Goal: Task Accomplishment & Management: Use online tool/utility

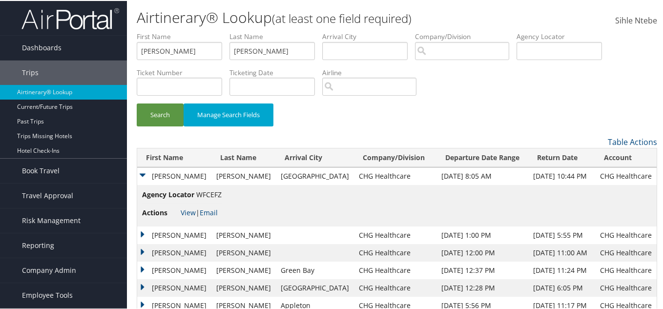
type input "[PERSON_NAME]"
drag, startPoint x: 195, startPoint y: 54, endPoint x: 65, endPoint y: 54, distance: 129.5
click at [65, 54] on div "Dashboards AirPortal 360™ (Manager) AirPortal 360™ (Agent) My Travel Dashboard …" at bounding box center [333, 200] width 667 height 401
paste input "[PERSON_NAME]"
type input "[PERSON_NAME]"
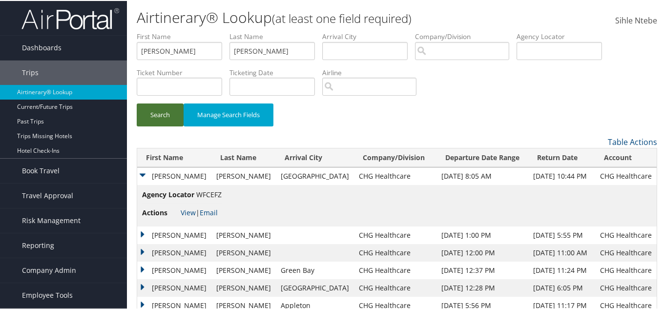
click at [160, 115] on button "Search" at bounding box center [160, 114] width 47 height 23
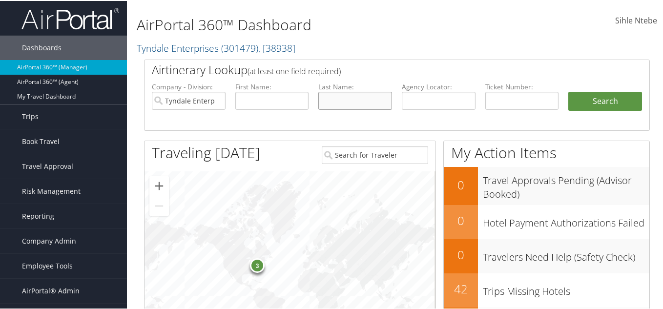
click at [329, 99] on input "text" at bounding box center [356, 100] width 74 height 18
paste input "Rosenblum"
type input "Rosenblum"
click at [269, 101] on input "text" at bounding box center [272, 100] width 74 height 18
paste input "Sahar"
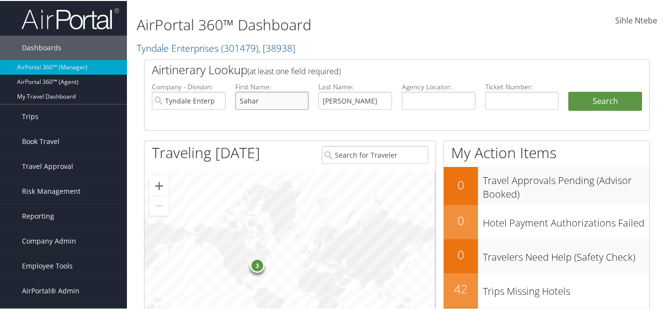
type input "Sahar"
click at [216, 100] on input "Tyndale Enterprises" at bounding box center [189, 100] width 74 height 18
click at [582, 103] on button "Search" at bounding box center [606, 101] width 74 height 20
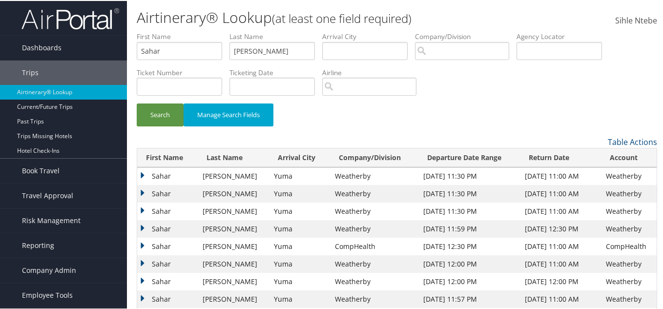
click at [143, 207] on td "Sahar" at bounding box center [167, 211] width 61 height 18
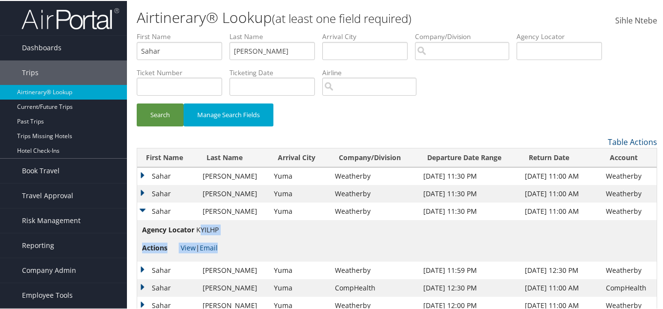
drag, startPoint x: 220, startPoint y: 229, endPoint x: 202, endPoint y: 229, distance: 18.6
click at [202, 229] on td "Agency Locator KYILHP Actions View | Email" at bounding box center [397, 240] width 520 height 42
click at [203, 235] on li "Agency Locator KYILHP" at bounding box center [180, 231] width 77 height 15
drag, startPoint x: 196, startPoint y: 228, endPoint x: 218, endPoint y: 229, distance: 22.5
click at [218, 229] on span "KYILHP" at bounding box center [207, 228] width 22 height 9
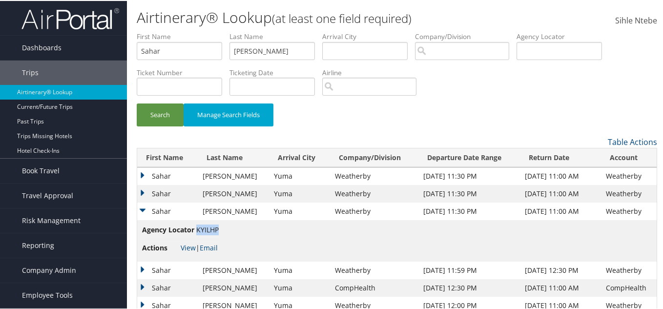
copy span "KYILHP"
click at [185, 245] on link "View" at bounding box center [188, 246] width 15 height 9
drag, startPoint x: 289, startPoint y: 53, endPoint x: 197, endPoint y: 67, distance: 92.9
click at [197, 31] on ul "First Name Sahar Last Name Rosenblum Departure City Arrival City Company/Divisi…" at bounding box center [397, 31] width 521 height 0
click at [256, 52] on input "text" at bounding box center [272, 50] width 85 height 18
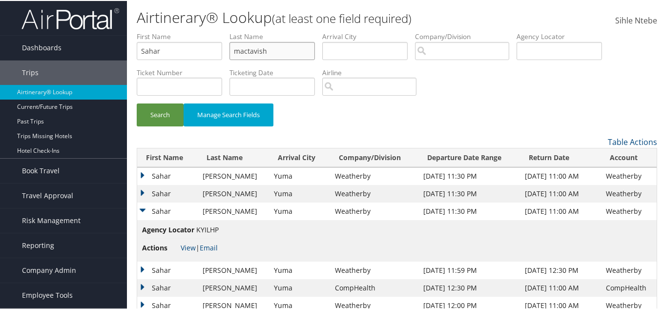
type input "mactavish"
click at [171, 53] on input "Sahar" at bounding box center [179, 50] width 85 height 18
type input "S"
type input "jessica"
click at [170, 119] on button "Search" at bounding box center [160, 114] width 47 height 23
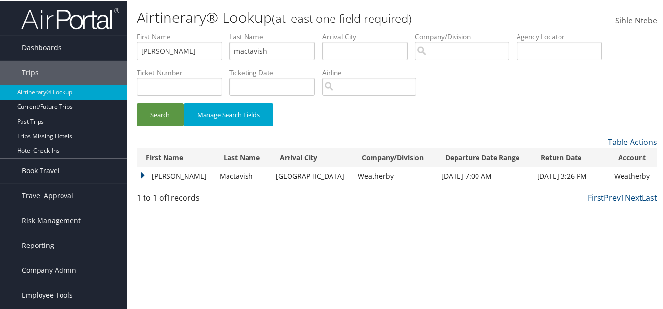
click at [141, 172] on td "Jessica" at bounding box center [176, 176] width 78 height 18
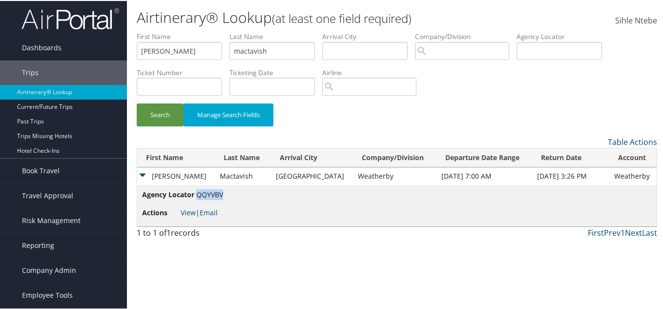
drag, startPoint x: 223, startPoint y: 192, endPoint x: 197, endPoint y: 192, distance: 25.9
click at [197, 192] on span "QQYVBV" at bounding box center [209, 193] width 27 height 9
copy span "QQYVBV"
click at [187, 210] on link "View" at bounding box center [188, 211] width 15 height 9
drag, startPoint x: 273, startPoint y: 47, endPoint x: 216, endPoint y: 45, distance: 56.7
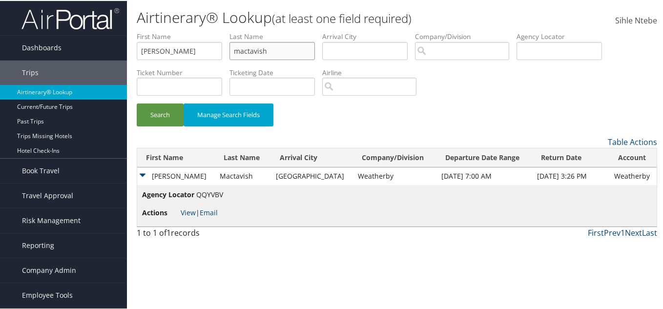
click at [216, 31] on ul "First Name jessica Last Name mactavish Departure City Arrival City Company/Divi…" at bounding box center [397, 31] width 521 height 0
paste input "Christian"
type input "Christian"
drag, startPoint x: 211, startPoint y: 52, endPoint x: 133, endPoint y: 54, distance: 77.7
click at [137, 54] on form "First Name jessica Last Name Christian Departure City Arrival City Company/Divi…" at bounding box center [397, 83] width 521 height 105
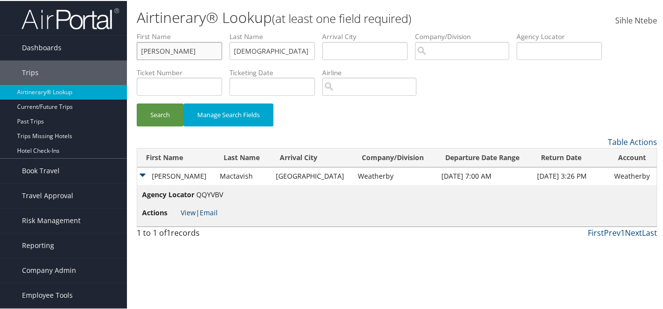
paste input "Jeremy"
type input "Jeremy"
click at [158, 109] on button "Search" at bounding box center [160, 114] width 47 height 23
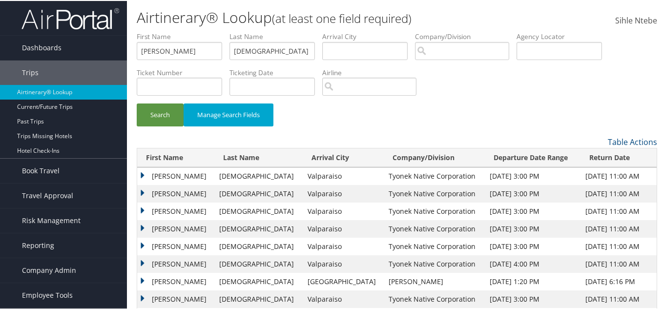
click at [143, 172] on td "JEREMY CLAYTON" at bounding box center [175, 176] width 77 height 18
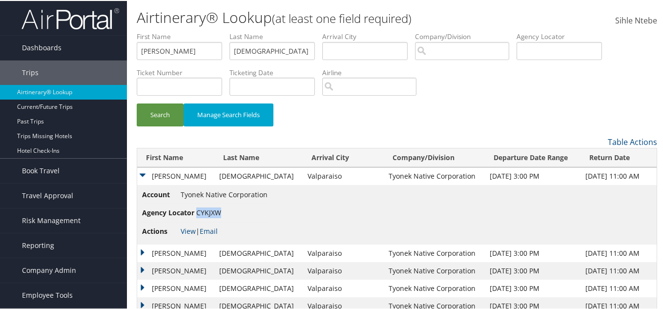
drag, startPoint x: 225, startPoint y: 213, endPoint x: 197, endPoint y: 209, distance: 28.1
click at [197, 209] on li "Agency Locator CYKJXW" at bounding box center [205, 212] width 126 height 18
copy span "CYKJXW"
click at [188, 228] on link "View" at bounding box center [188, 230] width 15 height 9
copy span "CYKJXW"
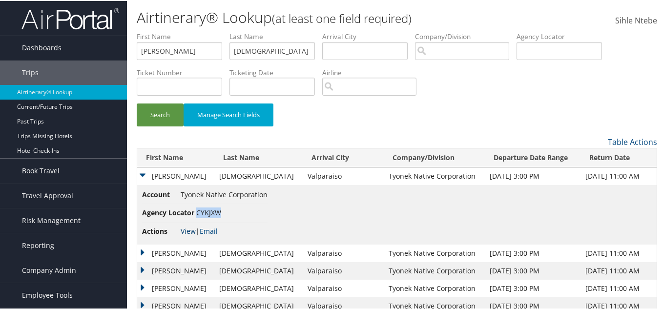
click at [192, 228] on link "View" at bounding box center [188, 230] width 15 height 9
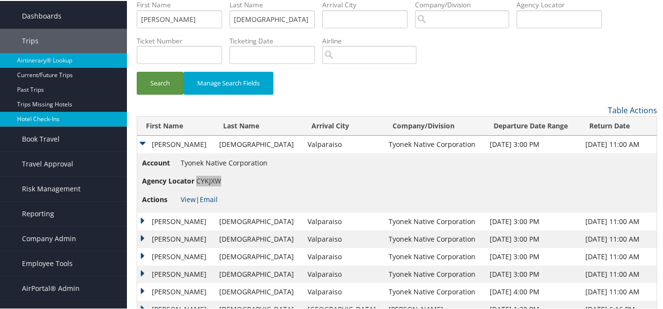
scroll to position [49, 0]
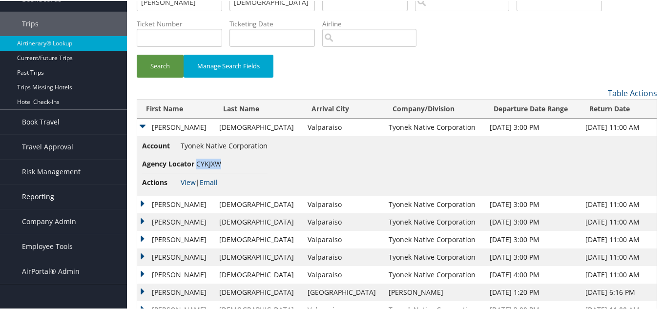
click at [49, 199] on span "Reporting" at bounding box center [38, 196] width 32 height 24
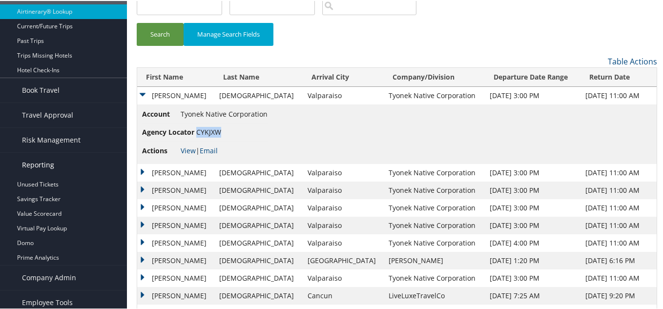
scroll to position [98, 0]
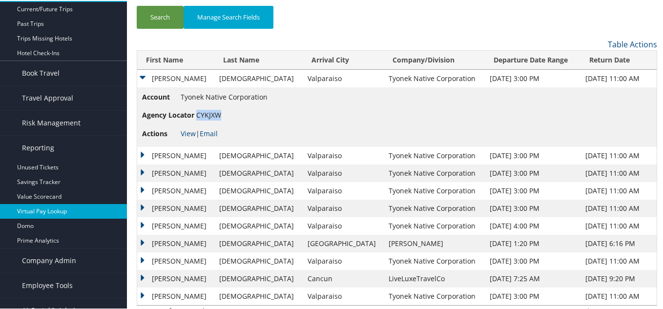
click at [53, 211] on link "Virtual Pay Lookup" at bounding box center [63, 210] width 127 height 15
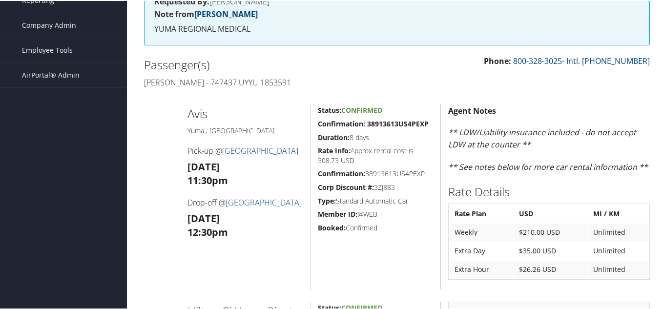
scroll to position [195, 0]
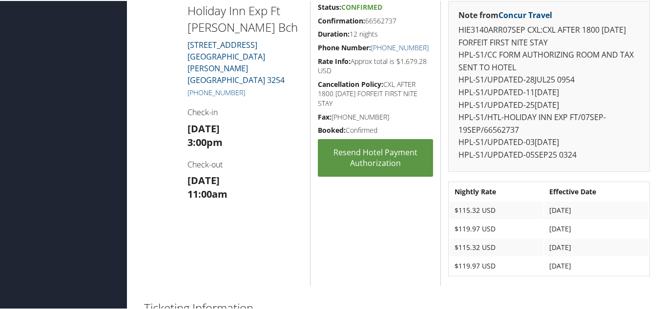
scroll to position [293, 0]
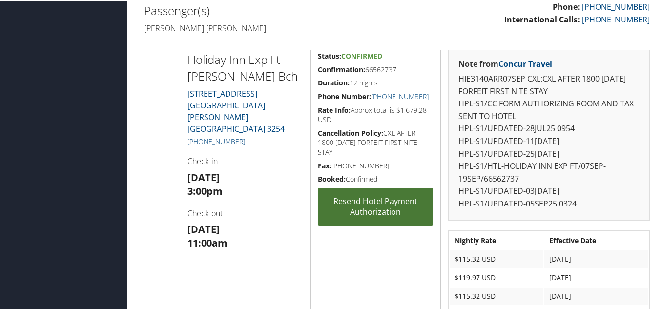
click at [372, 204] on link "Resend Hotel Payment Authorization" at bounding box center [375, 206] width 115 height 38
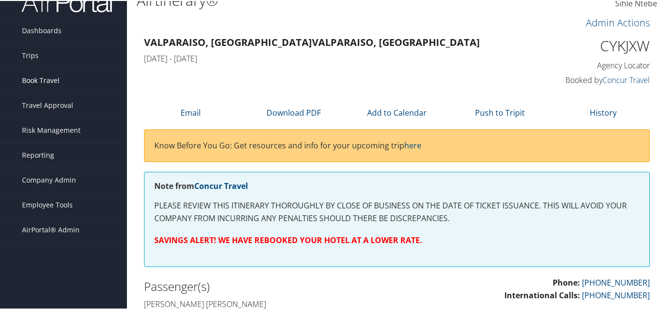
scroll to position [0, 0]
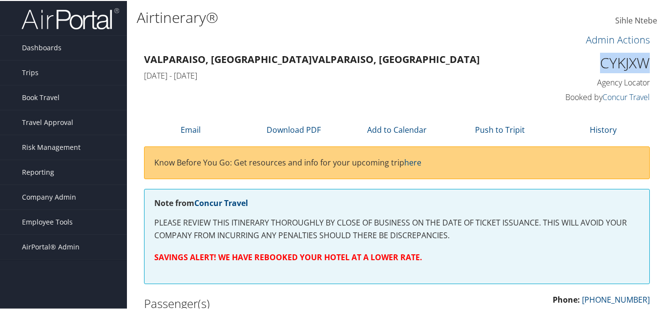
drag, startPoint x: 646, startPoint y: 63, endPoint x: 588, endPoint y: 59, distance: 57.8
click at [588, 60] on div "CYKJXW Agency Locator Agency Locator CYKJXW Booked by Concur Travel Booked by C…" at bounding box center [593, 78] width 130 height 56
copy h1 "CYKJXW"
click at [43, 170] on span "Reporting" at bounding box center [38, 171] width 32 height 24
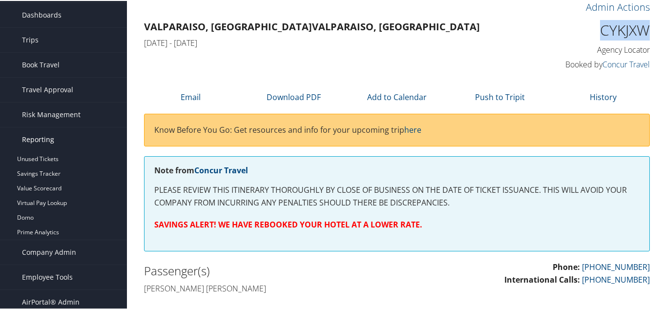
scroll to position [49, 0]
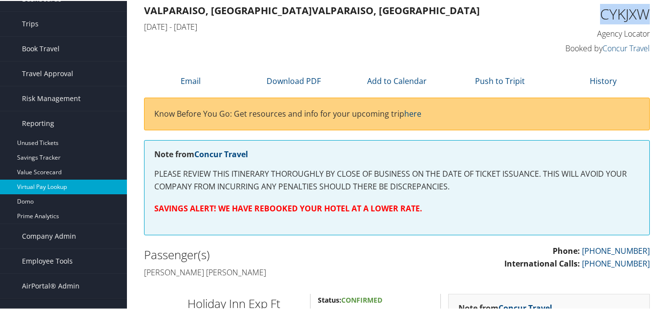
click at [49, 185] on link "Virtual Pay Lookup" at bounding box center [63, 186] width 127 height 15
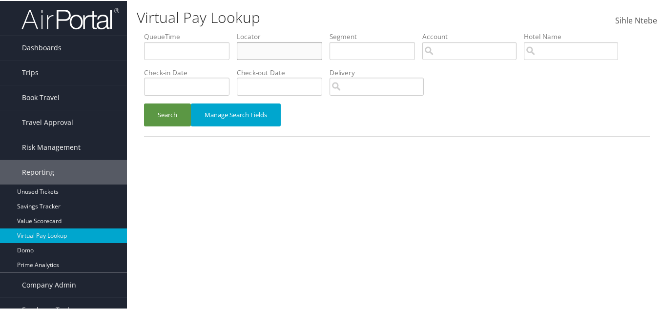
click at [272, 49] on input "text" at bounding box center [279, 50] width 85 height 18
paste input "CYKJXW"
type input "CYKJXW"
click at [158, 116] on button "Search" at bounding box center [167, 114] width 47 height 23
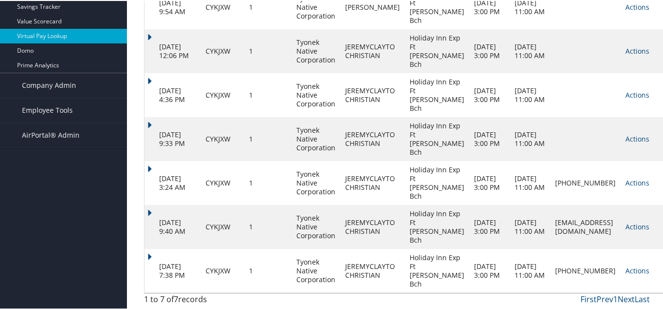
scroll to position [260, 0]
click at [626, 265] on link "Actions" at bounding box center [638, 269] width 24 height 9
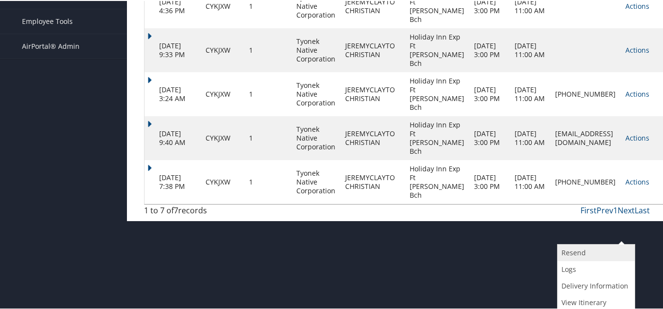
click at [582, 252] on link "Resend" at bounding box center [595, 252] width 75 height 17
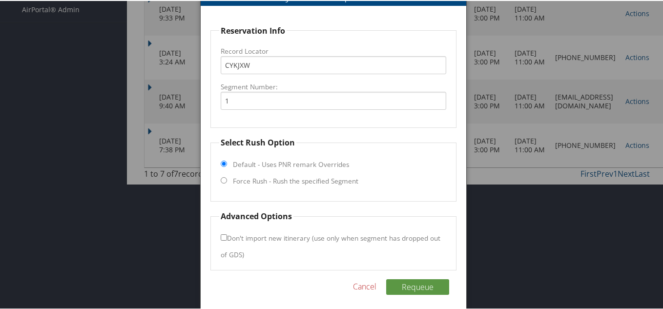
scroll to position [327, 0]
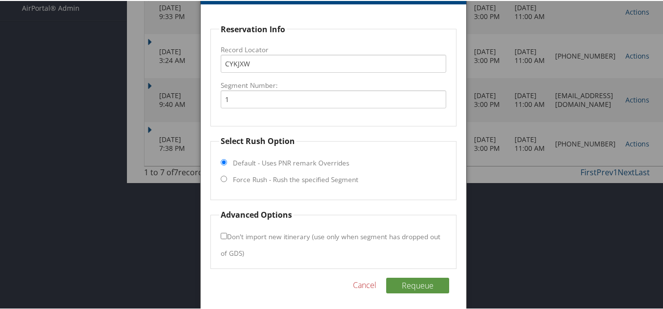
click at [221, 176] on input "Force Rush - Rush the specified Segment" at bounding box center [224, 178] width 6 height 6
radio input "true"
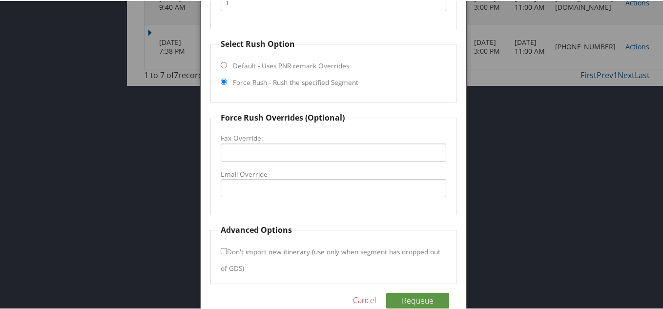
scroll to position [425, 0]
click at [237, 186] on input "Email Override" at bounding box center [334, 187] width 226 height 18
type input "F"
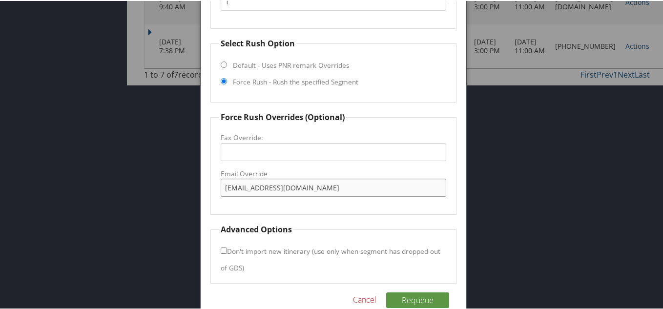
click at [263, 189] on input "fd@expressswbc.com" at bounding box center [334, 187] width 226 height 18
click at [300, 189] on input "fd@expressfwbc.com" at bounding box center [334, 187] width 226 height 18
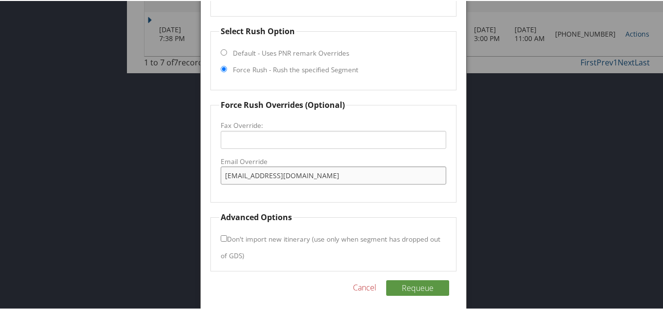
scroll to position [439, 0]
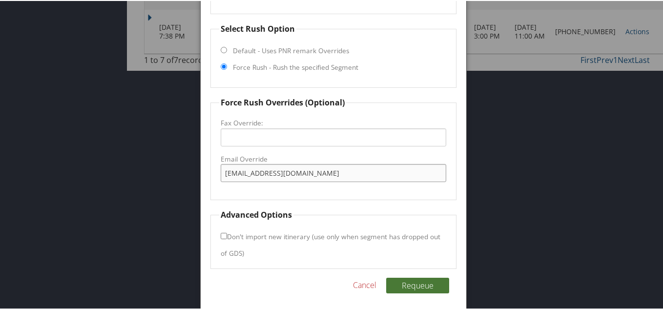
type input "fd@expressfwbc.com"
click at [412, 283] on button "Requeue" at bounding box center [417, 285] width 63 height 16
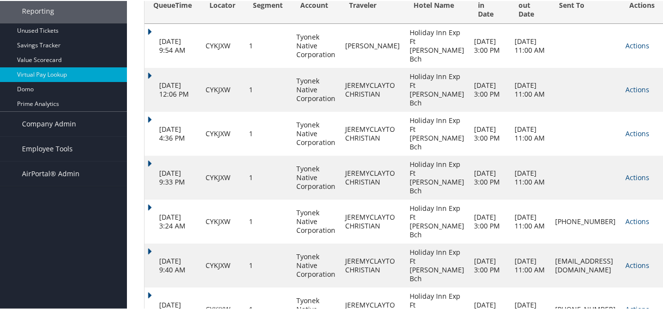
scroll to position [295, 0]
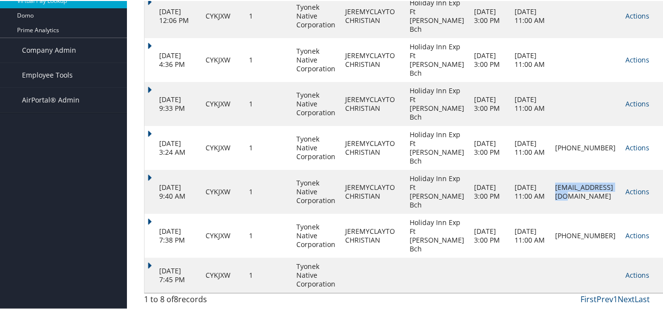
drag, startPoint x: 597, startPoint y: 178, endPoint x: 528, endPoint y: 178, distance: 68.4
click at [551, 178] on td "gm@expressfwbc.com" at bounding box center [586, 191] width 70 height 44
copy td "gm@expressfwbc.com"
click at [626, 230] on link "Actions" at bounding box center [638, 234] width 24 height 9
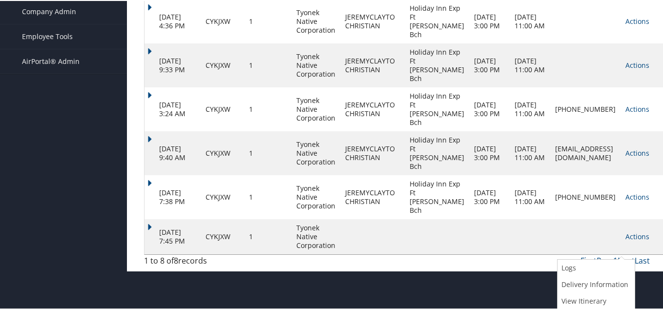
click at [470, 254] on td at bounding box center [490, 235] width 41 height 35
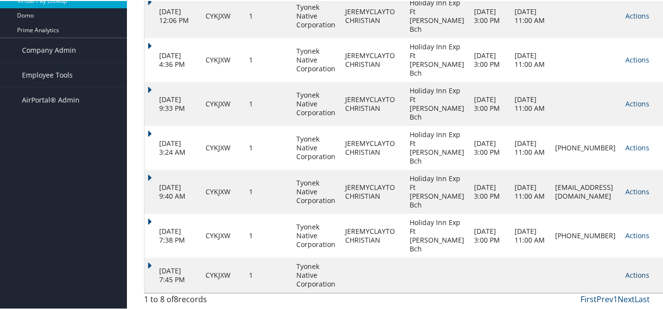
click at [626, 271] on link "Actions" at bounding box center [638, 274] width 24 height 9
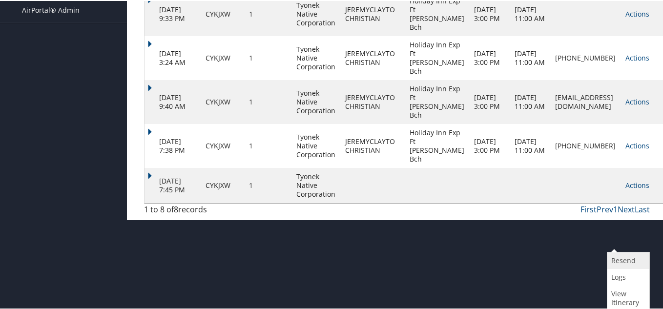
click at [627, 258] on link "Resend" at bounding box center [628, 260] width 40 height 17
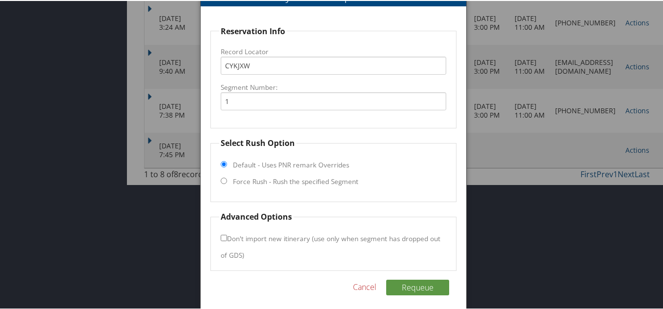
scroll to position [362, 0]
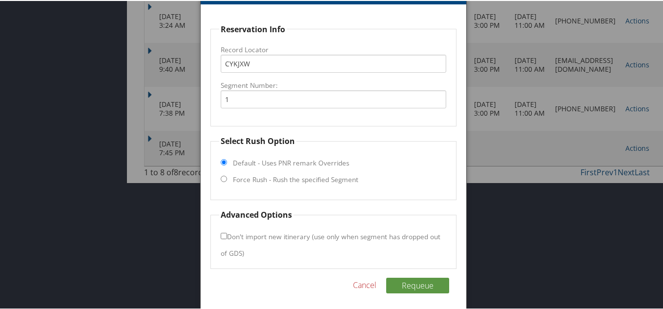
click at [221, 177] on input "Force Rush - Rush the specified Segment" at bounding box center [224, 178] width 6 height 6
radio input "true"
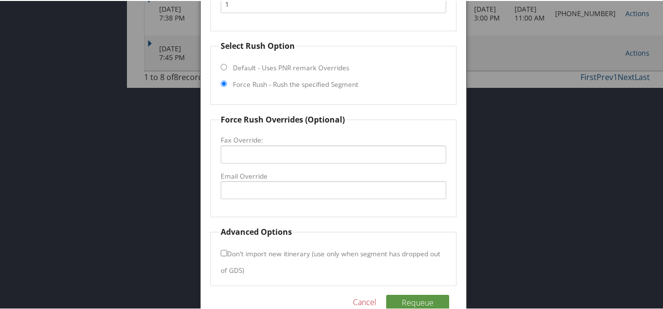
scroll to position [460, 0]
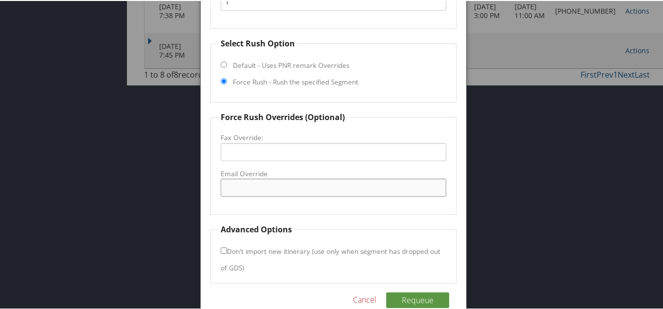
click at [243, 189] on input "Email Override" at bounding box center [334, 187] width 226 height 18
paste input "gm@expressfwbc.com"
click at [227, 187] on input "gm@expressfwbc.com" at bounding box center [334, 187] width 226 height 18
click at [231, 189] on input "fm@expressfwbc.com" at bounding box center [334, 187] width 226 height 18
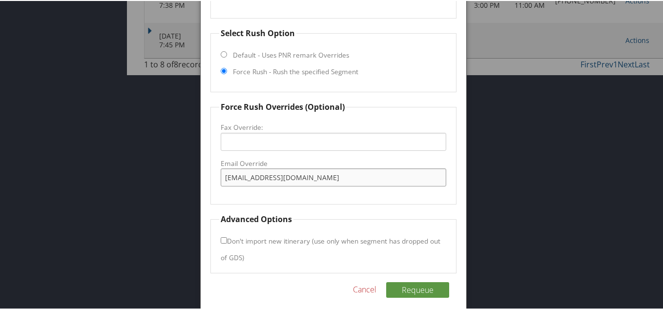
scroll to position [474, 0]
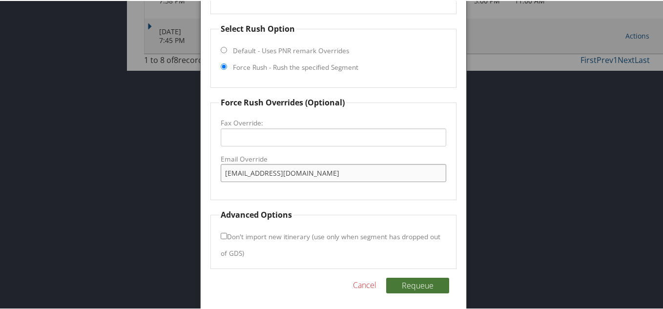
type input "fd@expressfwbc.com"
click at [427, 283] on button "Requeue" at bounding box center [417, 285] width 63 height 16
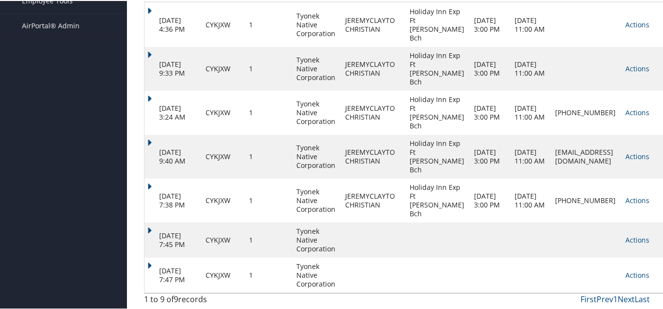
scroll to position [330, 0]
click at [626, 196] on link "Actions" at bounding box center [638, 199] width 24 height 9
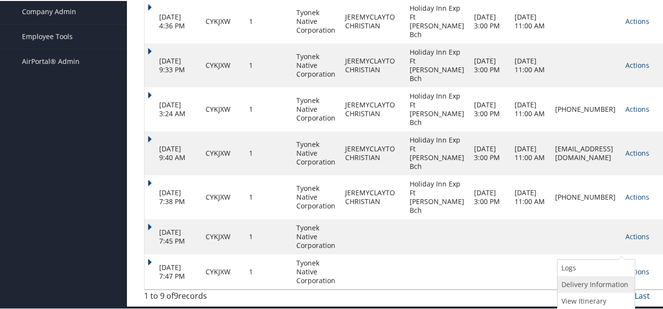
click at [601, 276] on link "Delivery Information" at bounding box center [595, 284] width 75 height 17
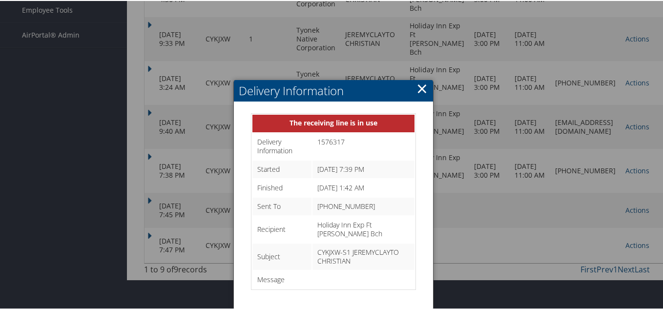
click at [420, 78] on link "×" at bounding box center [422, 88] width 11 height 20
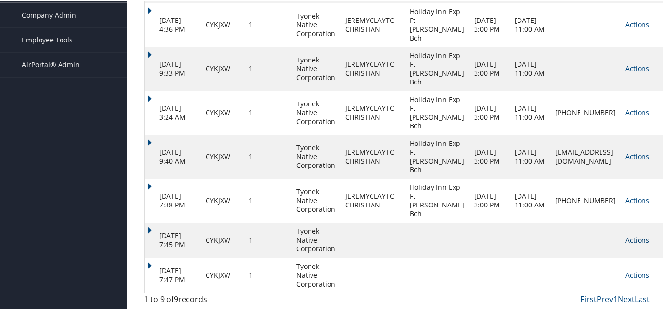
click at [626, 236] on link "Actions" at bounding box center [638, 239] width 24 height 9
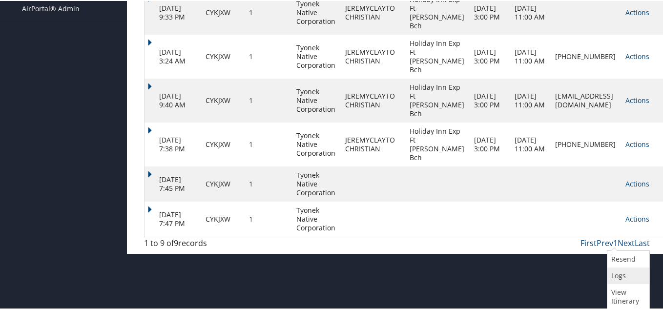
click at [627, 268] on link "Logs" at bounding box center [628, 275] width 40 height 17
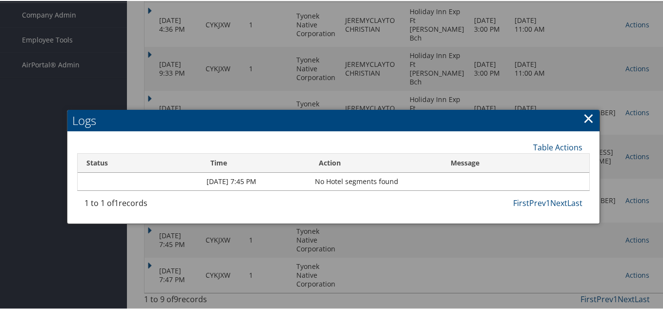
click at [584, 107] on link "×" at bounding box center [588, 117] width 11 height 20
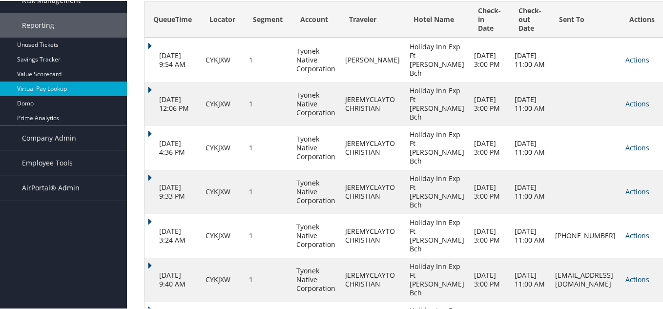
scroll to position [135, 0]
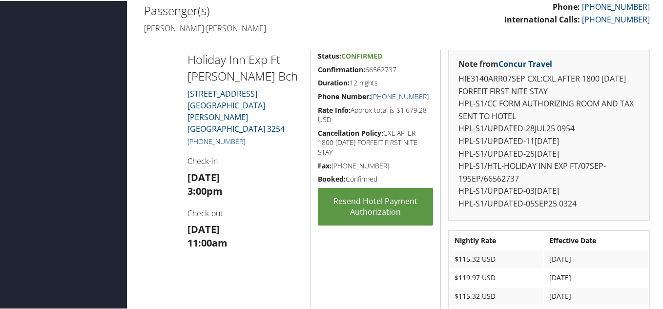
scroll to position [244, 0]
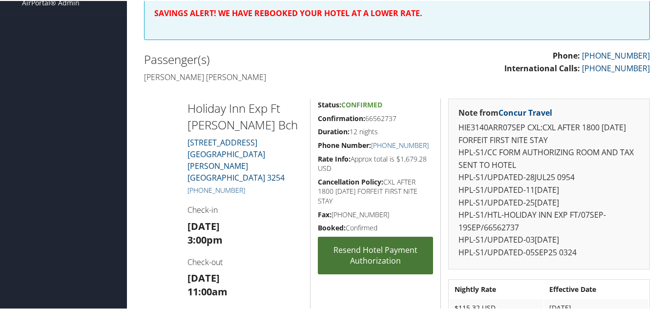
click at [398, 245] on link "Resend Hotel Payment Authorization" at bounding box center [375, 255] width 115 height 38
click at [386, 256] on link "Resend Hotel Payment Authorization" at bounding box center [375, 255] width 115 height 38
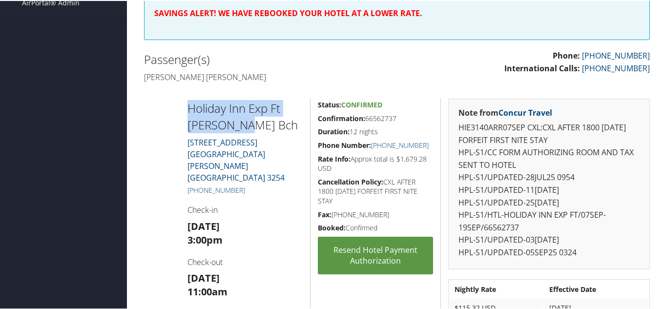
drag, startPoint x: 247, startPoint y: 125, endPoint x: 187, endPoint y: 110, distance: 62.0
click at [186, 110] on div "Holiday Inn Exp Ft Walton Bch 127 Miracle Strip Parkway Sw FORT WALTON BEACH US…" at bounding box center [245, 240] width 130 height 285
copy h2 "Holiday Inn Exp Ft Walton Bch"
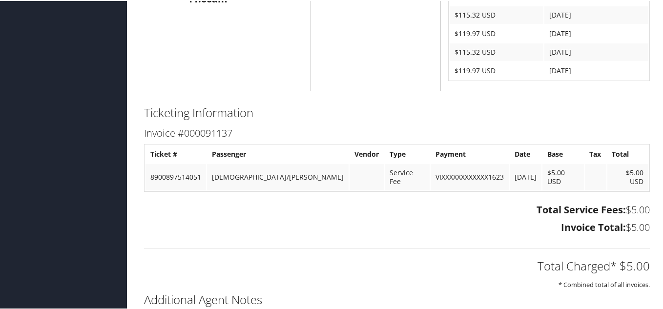
scroll to position [342, 0]
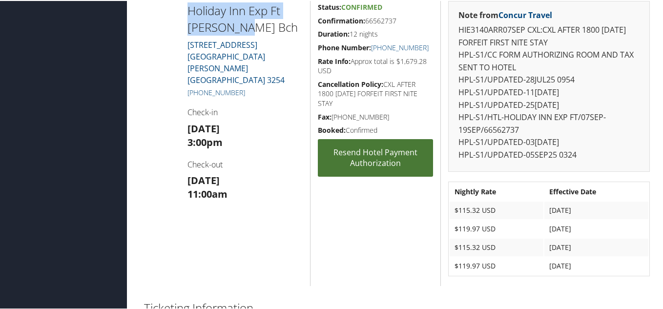
click at [375, 149] on link "Resend Hotel Payment Authorization" at bounding box center [375, 157] width 115 height 38
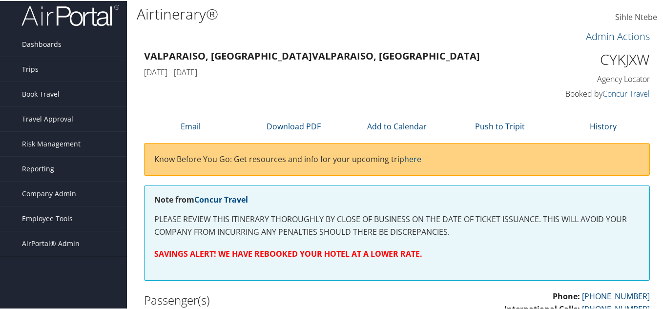
scroll to position [0, 0]
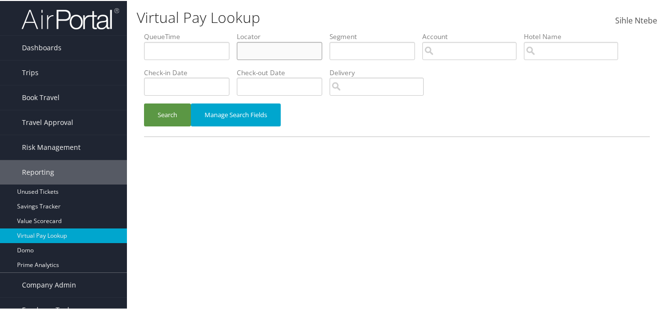
click at [280, 52] on input "text" at bounding box center [279, 50] width 85 height 18
click at [310, 52] on input "text" at bounding box center [279, 50] width 85 height 18
paste input "CYKJXW"
type input "CYKJXW"
click at [174, 114] on button "Search" at bounding box center [167, 114] width 47 height 23
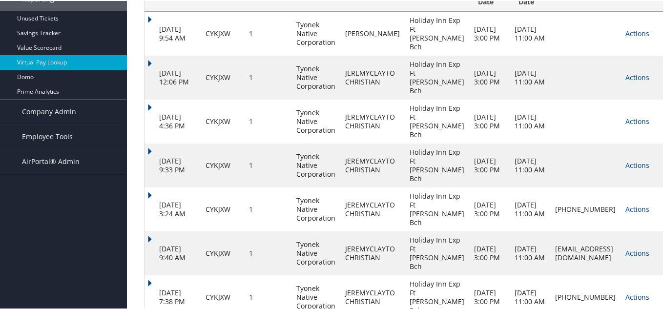
scroll to position [330, 0]
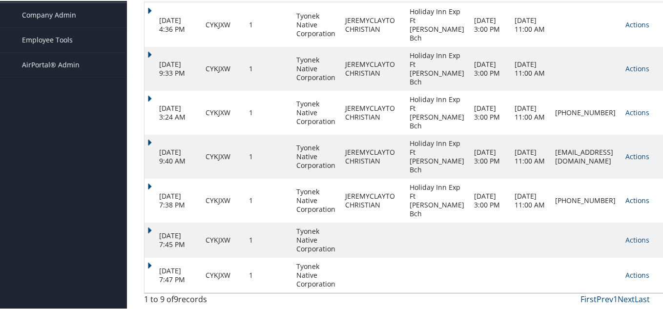
click at [626, 196] on link "Actions" at bounding box center [638, 199] width 24 height 9
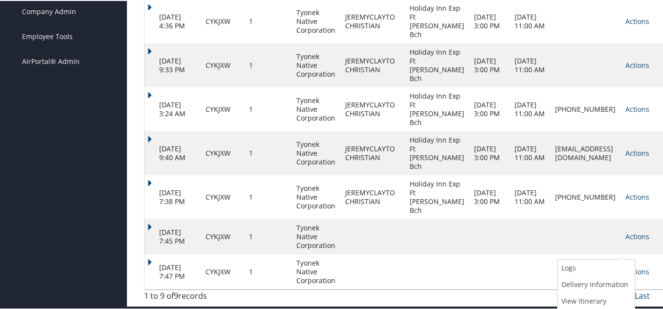
click at [510, 232] on td at bounding box center [530, 235] width 41 height 35
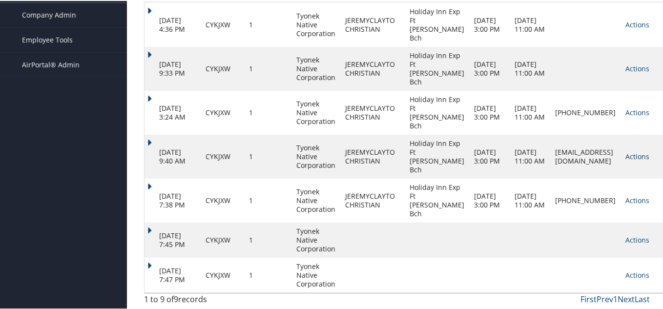
click at [626, 151] on link "Actions" at bounding box center [638, 155] width 24 height 9
click at [626, 195] on link "Actions" at bounding box center [638, 199] width 24 height 9
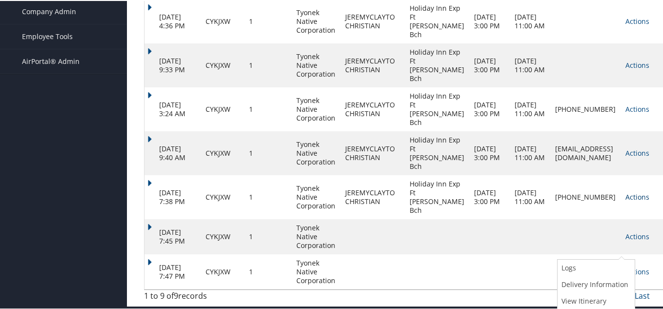
click at [619, 258] on ul "Logs Delivery Information View Itinerary" at bounding box center [596, 283] width 78 height 51
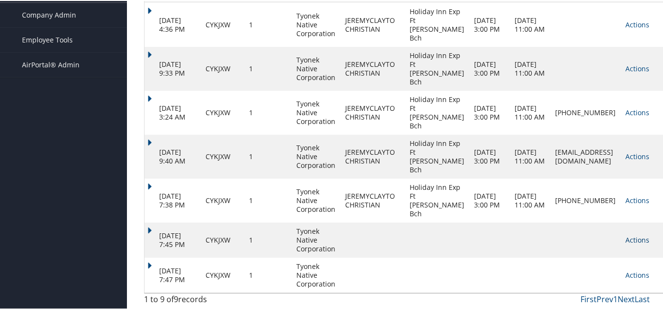
click at [626, 239] on link "Actions" at bounding box center [638, 239] width 24 height 9
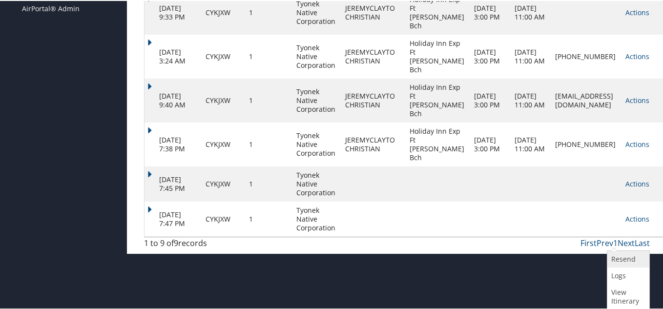
click at [625, 252] on link "Resend" at bounding box center [628, 258] width 40 height 17
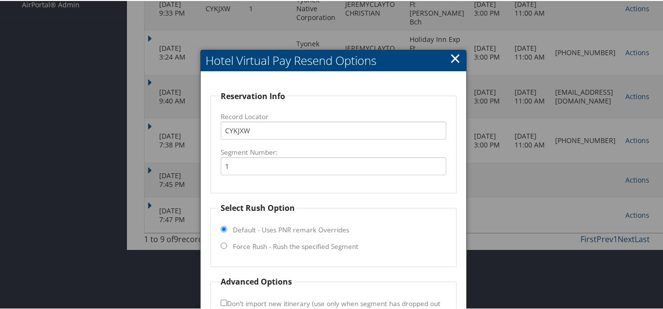
click at [224, 247] on input "Force Rush - Rush the specified Segment" at bounding box center [224, 245] width 6 height 6
radio input "true"
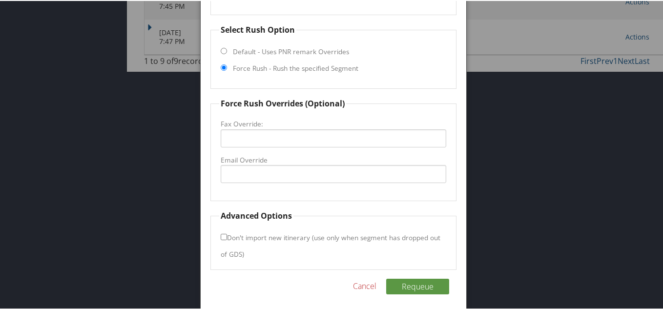
scroll to position [510, 0]
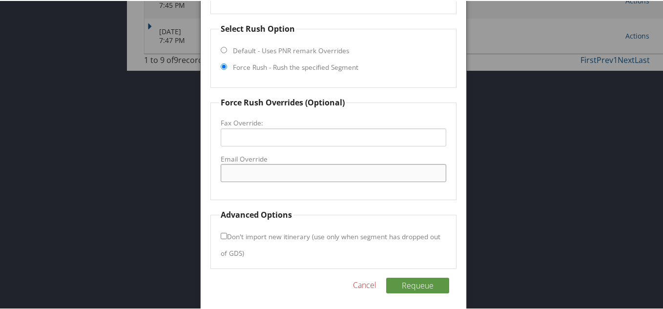
click at [248, 172] on input "Email Override" at bounding box center [334, 172] width 226 height 18
paste input "CYKJXW"
type input "CYKJXW"
drag, startPoint x: 256, startPoint y: 172, endPoint x: 166, endPoint y: 171, distance: 89.4
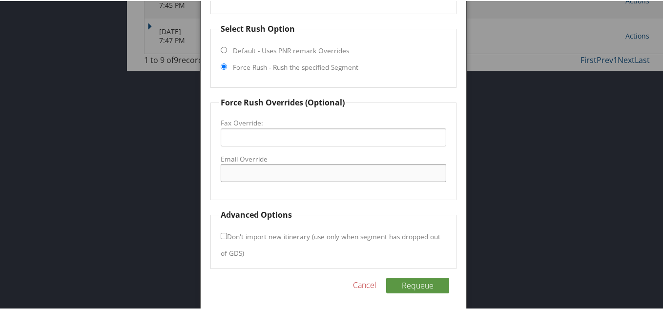
click at [263, 173] on input "Email Override" at bounding box center [334, 172] width 226 height 18
paste input "JEREMYCHRISTIAN41101@GMAIL.COM"
type input "JEREMYCHRISTIAN41101@GMAIL.COM"
click at [407, 279] on button "Requeue" at bounding box center [417, 285] width 63 height 16
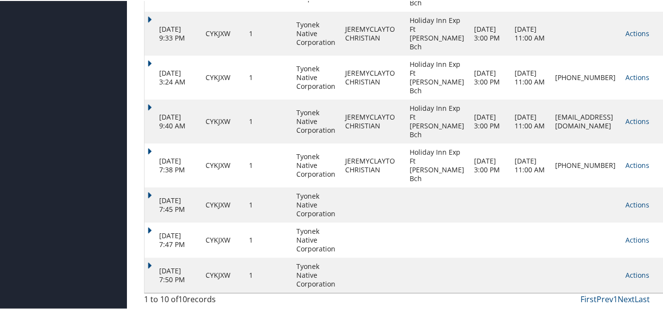
scroll to position [405, 0]
click at [626, 271] on link "Actions" at bounding box center [638, 274] width 24 height 9
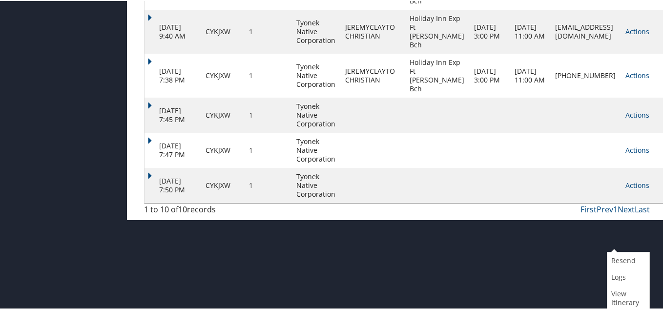
scroll to position [395, 0]
click at [625, 276] on link "Logs" at bounding box center [628, 276] width 40 height 17
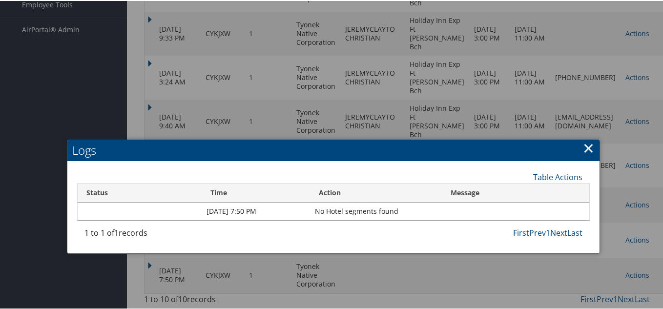
click at [586, 137] on link "×" at bounding box center [588, 147] width 11 height 20
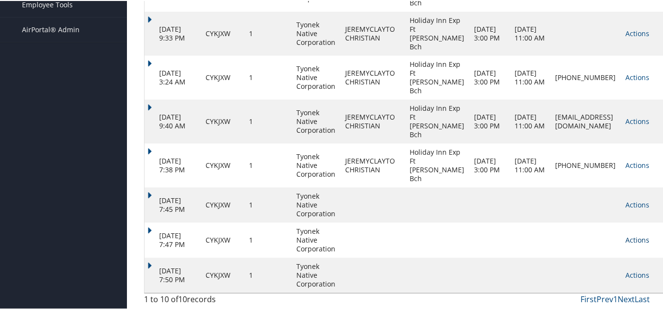
click at [626, 238] on link "Actions" at bounding box center [638, 239] width 24 height 9
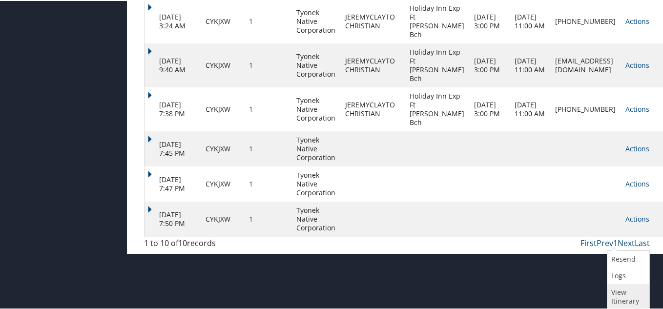
click at [620, 291] on link "View Itinerary" at bounding box center [628, 295] width 40 height 25
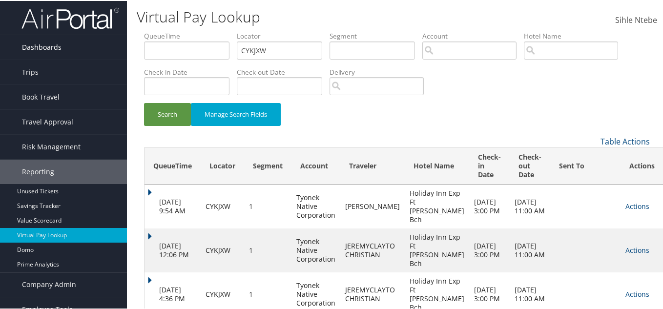
scroll to position [0, 0]
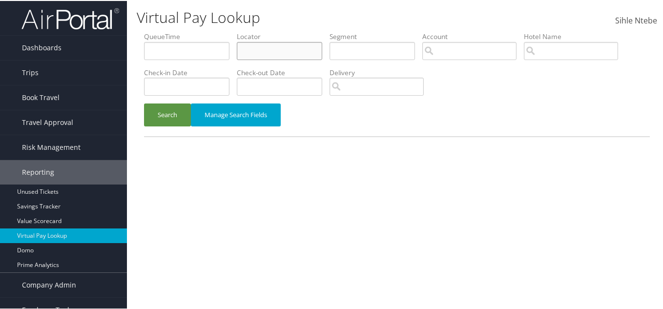
click at [301, 49] on input "text" at bounding box center [279, 50] width 85 height 18
paste input "CYKJXW"
type input "CYKJXW"
click at [169, 117] on button "Search" at bounding box center [167, 114] width 47 height 23
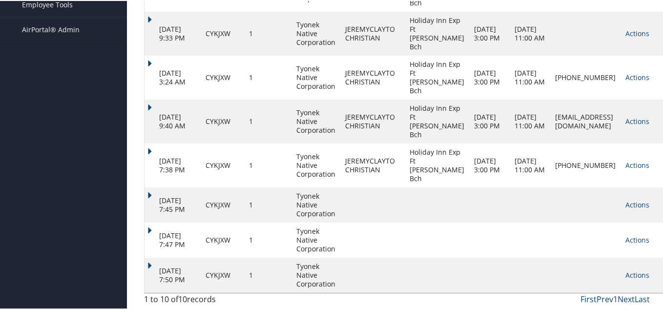
scroll to position [365, 0]
click at [626, 160] on link "Actions" at bounding box center [638, 164] width 24 height 9
click at [621, 227] on ul "Logs Delivery Information View Itinerary" at bounding box center [596, 252] width 78 height 51
click at [626, 202] on link "Actions" at bounding box center [638, 203] width 24 height 9
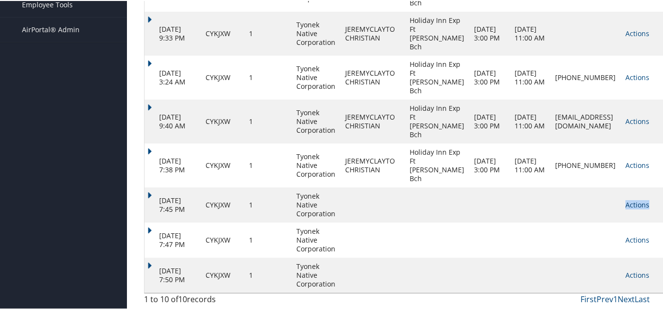
click at [626, 202] on link "Actions" at bounding box center [638, 203] width 24 height 9
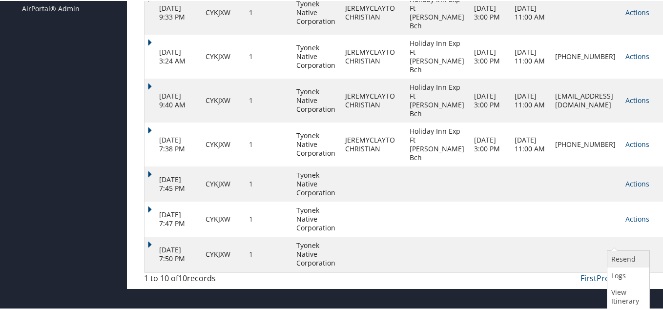
click at [625, 250] on link "Resend" at bounding box center [628, 258] width 40 height 17
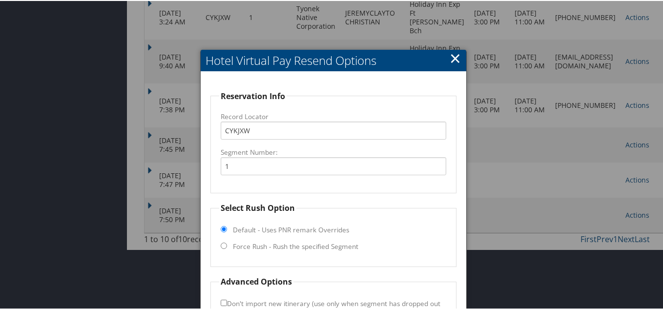
click at [452, 57] on link "×" at bounding box center [455, 57] width 11 height 20
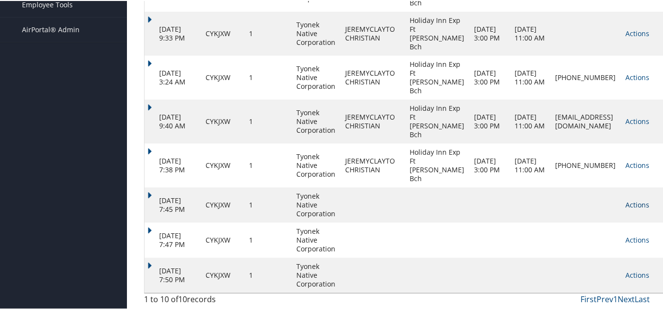
click at [626, 206] on link "Actions" at bounding box center [638, 203] width 24 height 9
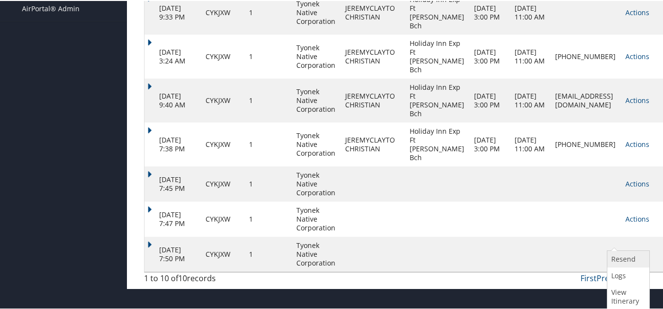
click at [622, 250] on link "Resend" at bounding box center [628, 258] width 40 height 17
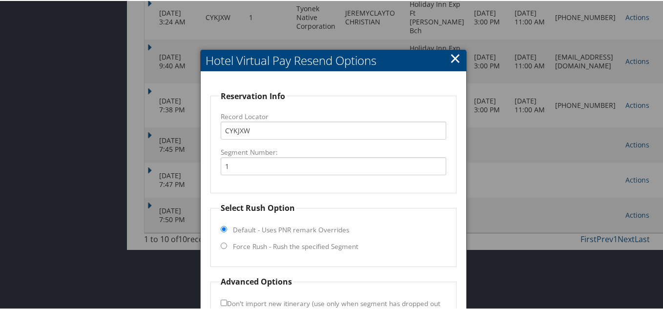
scroll to position [414, 0]
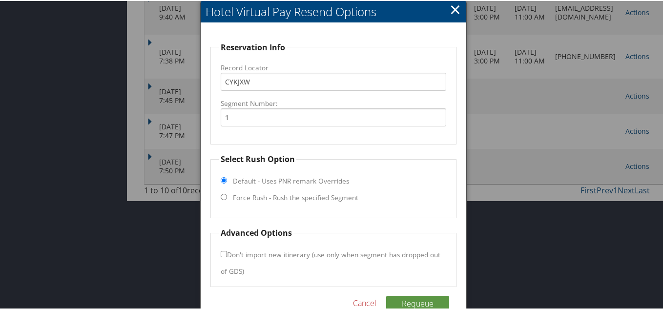
click at [223, 193] on input "Force Rush - Rush the specified Segment" at bounding box center [224, 196] width 6 height 6
radio input "true"
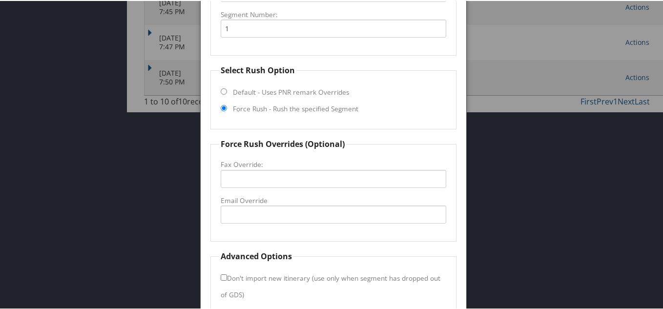
scroll to position [512, 0]
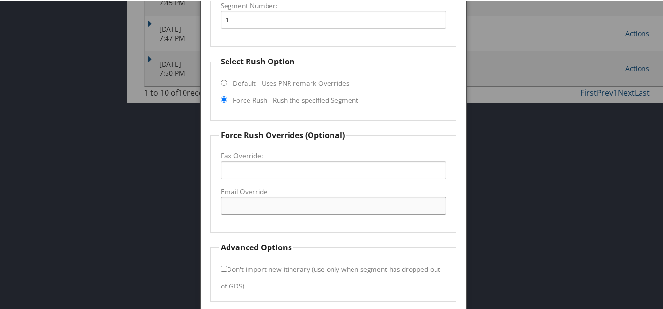
click at [229, 202] on input "Email Override" at bounding box center [334, 205] width 226 height 18
paste input "jeremychristian41101@gmail.com"
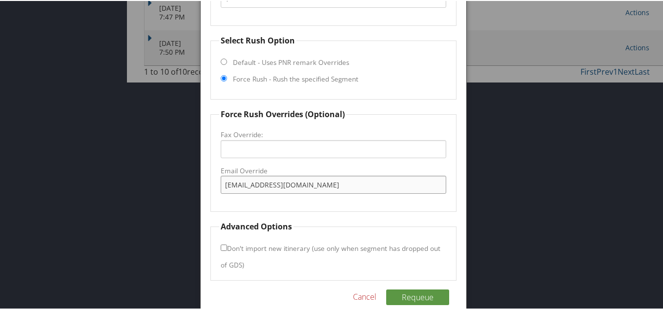
scroll to position [545, 0]
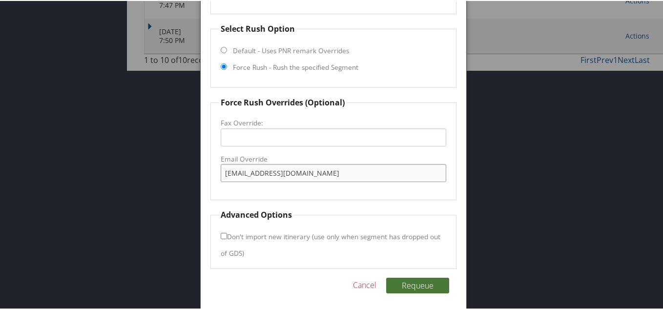
type input "jeremychristian41101@gmail.com"
click at [420, 283] on button "Requeue" at bounding box center [417, 285] width 63 height 16
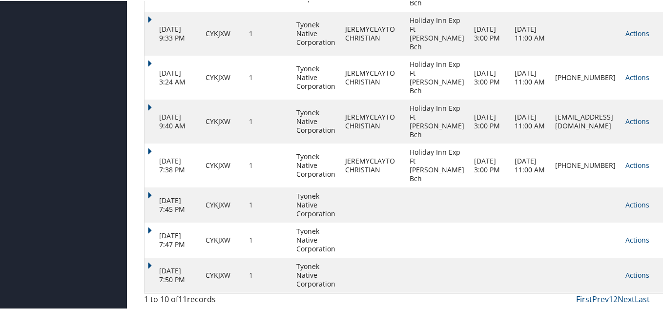
scroll to position [405, 0]
click at [626, 276] on link "Actions" at bounding box center [638, 274] width 24 height 9
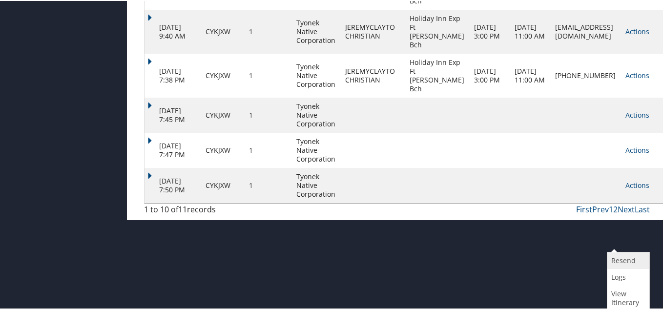
scroll to position [395, 0]
click at [625, 275] on link "Logs" at bounding box center [628, 276] width 40 height 17
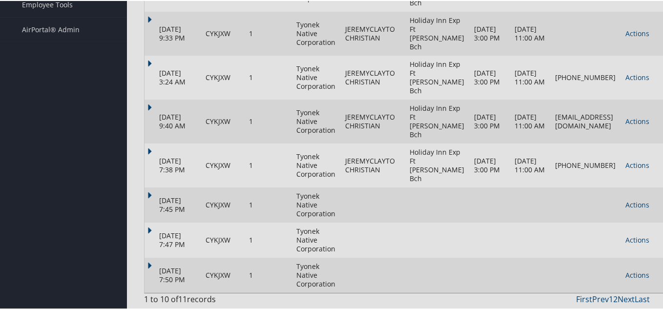
scroll to position [365, 0]
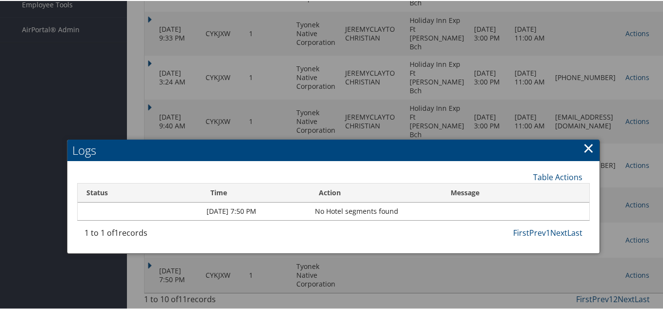
click at [583, 137] on link "×" at bounding box center [588, 147] width 11 height 20
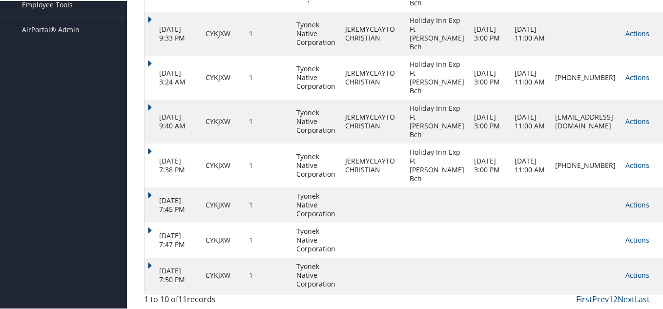
click at [626, 205] on link "Actions" at bounding box center [638, 203] width 24 height 9
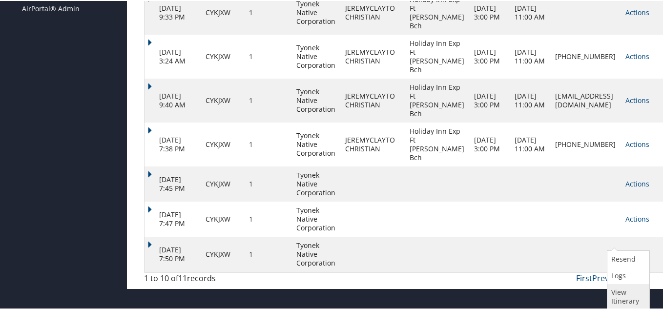
click at [632, 283] on link "View Itinerary" at bounding box center [628, 295] width 40 height 25
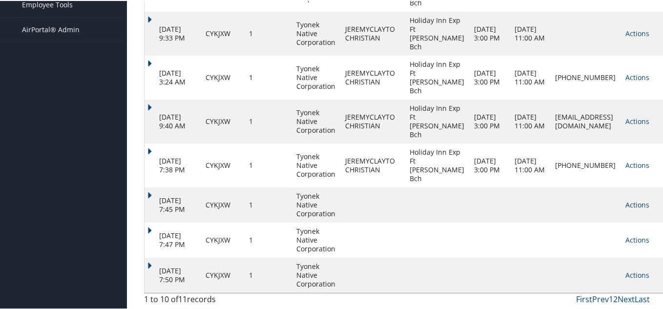
click at [626, 202] on link "Actions" at bounding box center [638, 203] width 24 height 9
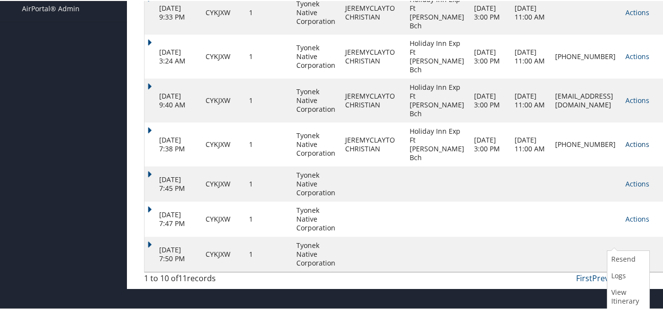
click at [626, 148] on link "Actions" at bounding box center [638, 143] width 24 height 9
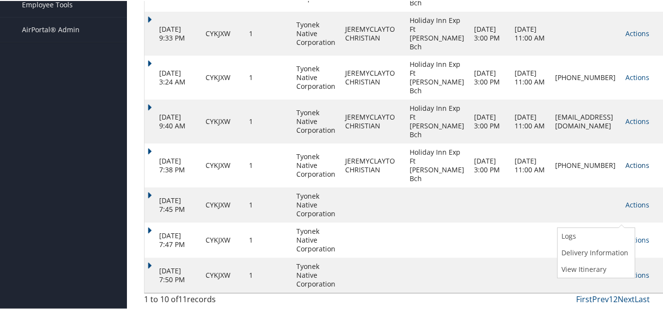
click at [623, 227] on ul "Logs Delivery Information View Itinerary" at bounding box center [596, 252] width 78 height 51
click at [626, 116] on link "Actions" at bounding box center [638, 120] width 24 height 9
click at [626, 160] on link "Actions" at bounding box center [638, 164] width 24 height 9
click at [624, 227] on ul "Logs Delivery Information View Itinerary" at bounding box center [596, 252] width 78 height 51
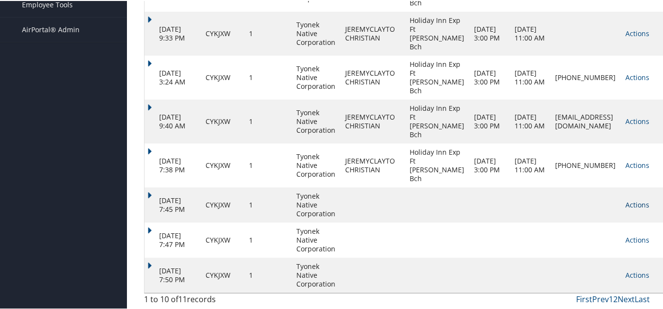
click at [626, 204] on link "Actions" at bounding box center [638, 203] width 24 height 9
